Goal: Task Accomplishment & Management: Use online tool/utility

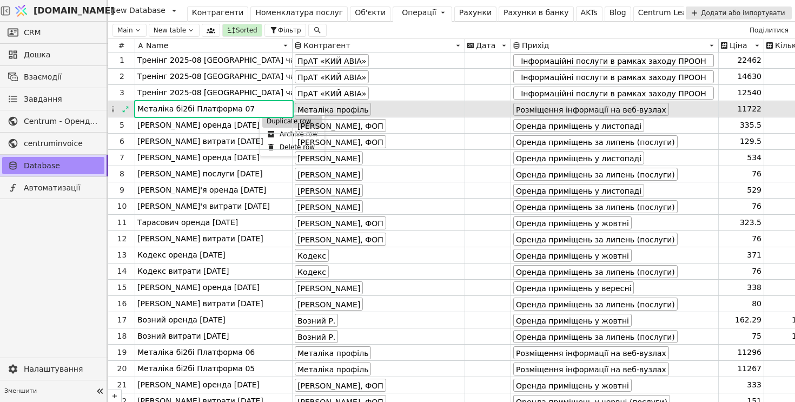
click at [269, 122] on div "Duplicate row" at bounding box center [292, 121] width 60 height 13
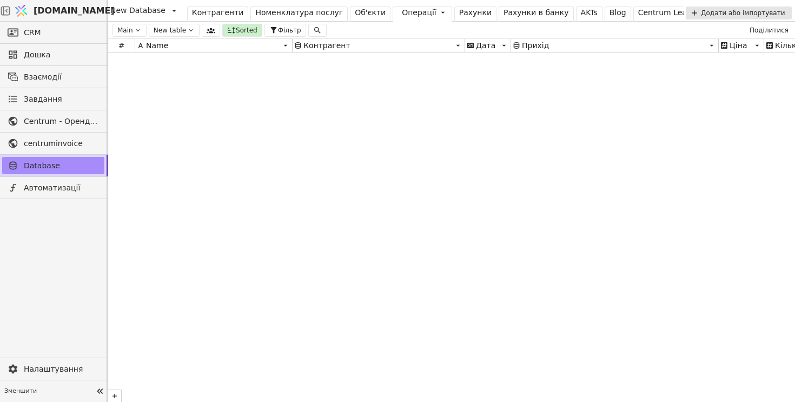
scroll to position [14051, 0]
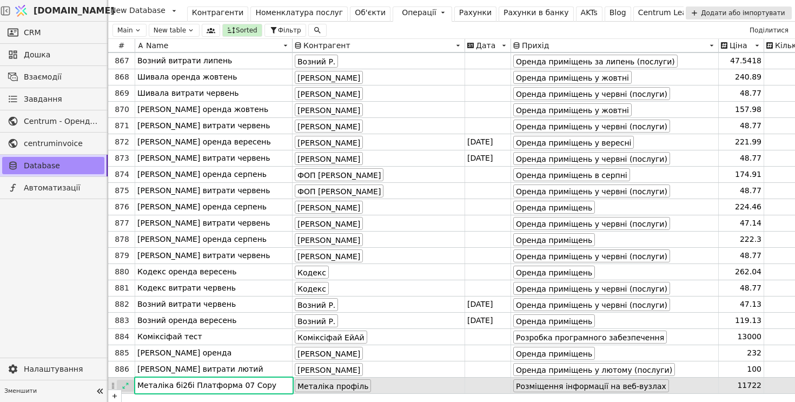
click at [129, 385] on div at bounding box center [125, 386] width 17 height 12
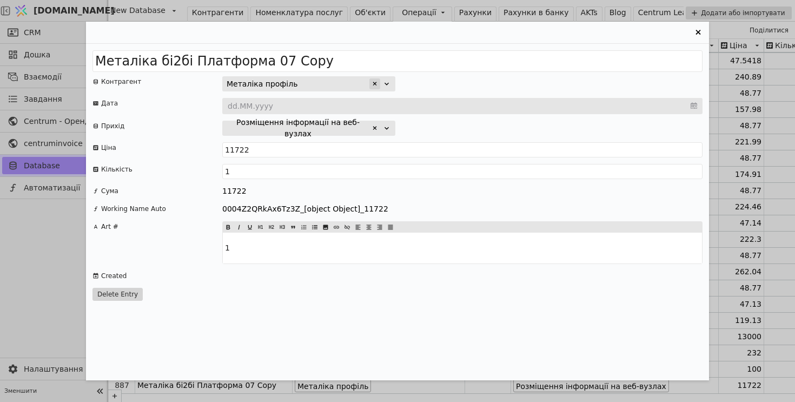
click at [374, 83] on icon "Entry Card" at bounding box center [375, 84] width 6 height 6
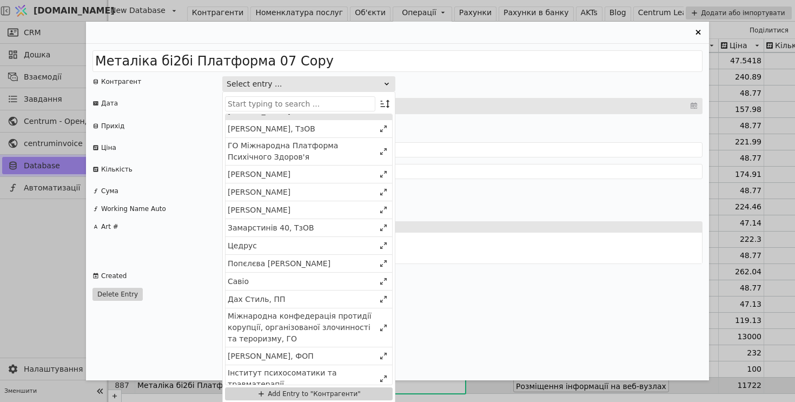
scroll to position [123, 0]
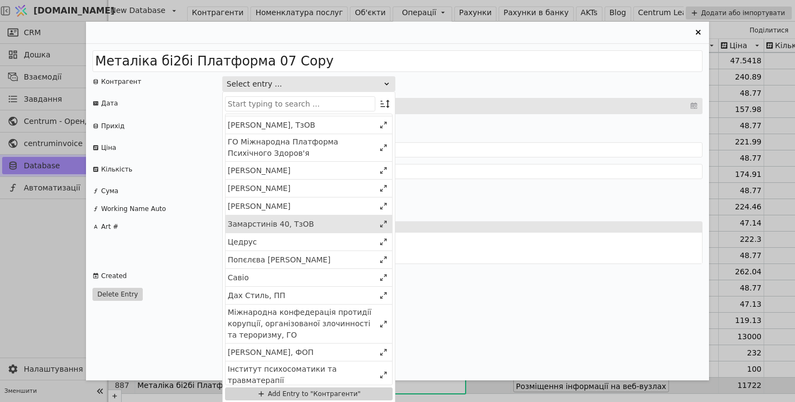
click at [290, 221] on div "Замарстинів 40, ТзОВ" at bounding box center [301, 224] width 147 height 11
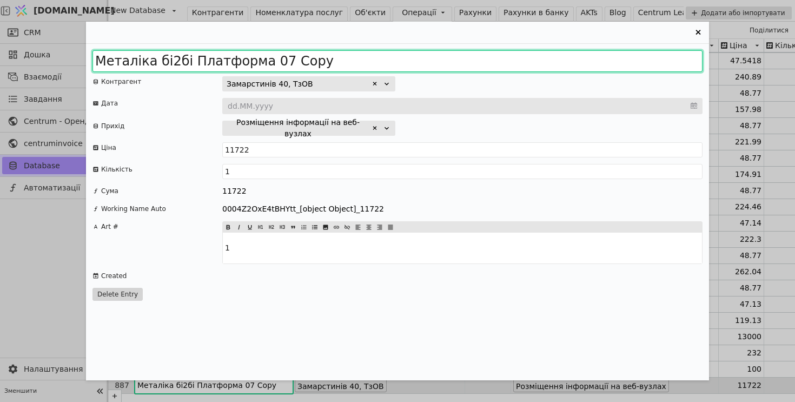
drag, startPoint x: 327, startPoint y: 62, endPoint x: 8, endPoint y: 57, distance: 319.7
click at [8, 57] on div "Металіка бі2бі Платформа 07 Copy Контрагент Замарстинів 40, ТзОВ Дата dd.MM.yyy…" at bounding box center [397, 201] width 795 height 402
type input "БтЛ Сайт плюс інтеграція форми Флетшоу"
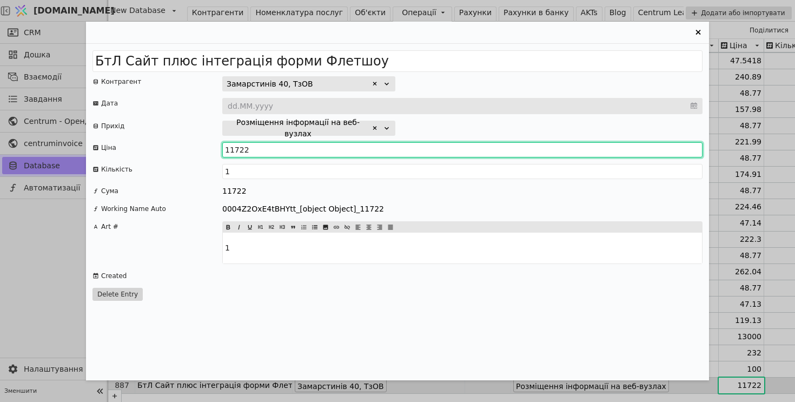
click at [246, 152] on input "11722" at bounding box center [462, 149] width 480 height 15
type input "24930"
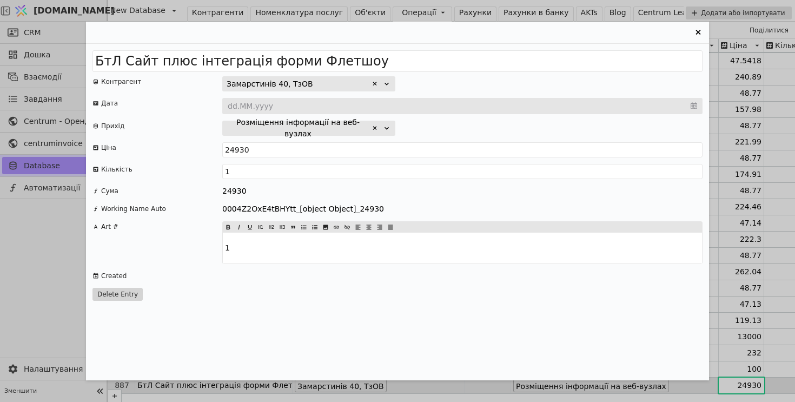
click at [288, 189] on div "24930" at bounding box center [462, 191] width 480 height 11
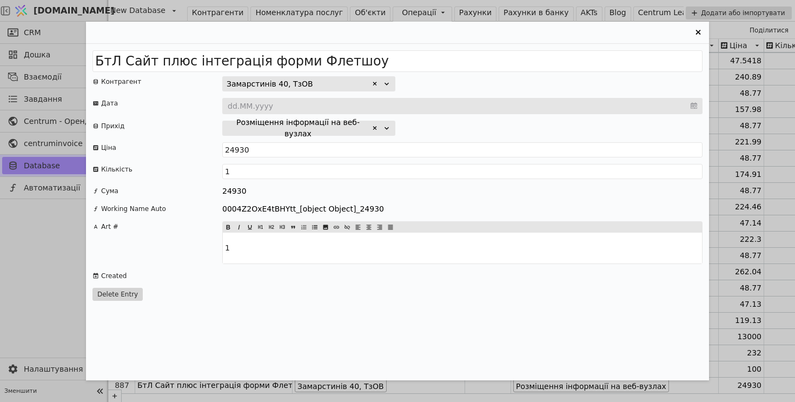
click at [697, 32] on icon "Entry Card" at bounding box center [698, 32] width 13 height 13
